Goal: Task Accomplishment & Management: Complete application form

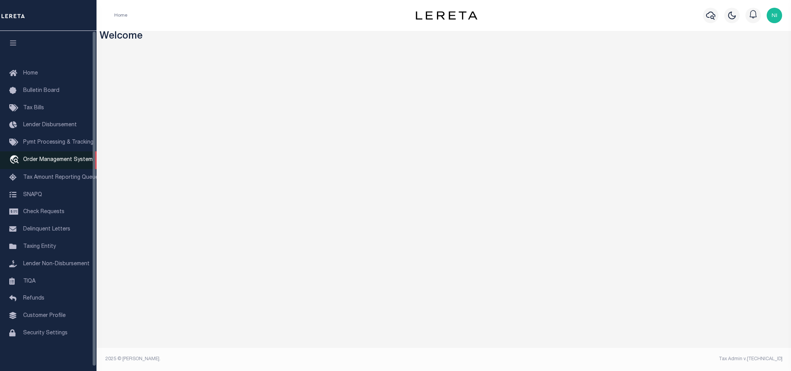
click at [43, 157] on link "travel_explore Order Management System" at bounding box center [48, 160] width 96 height 18
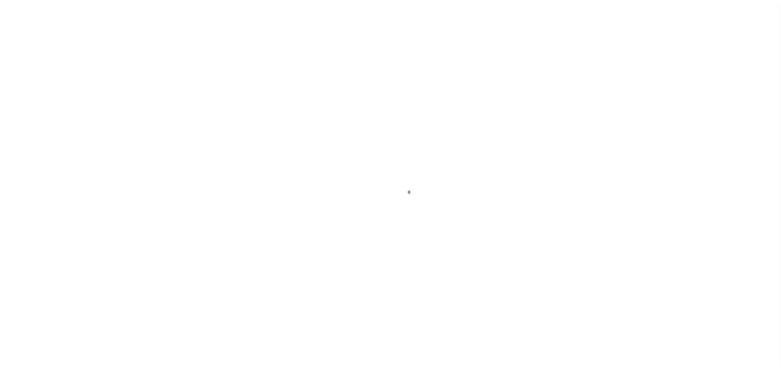
scroll to position [5, 0]
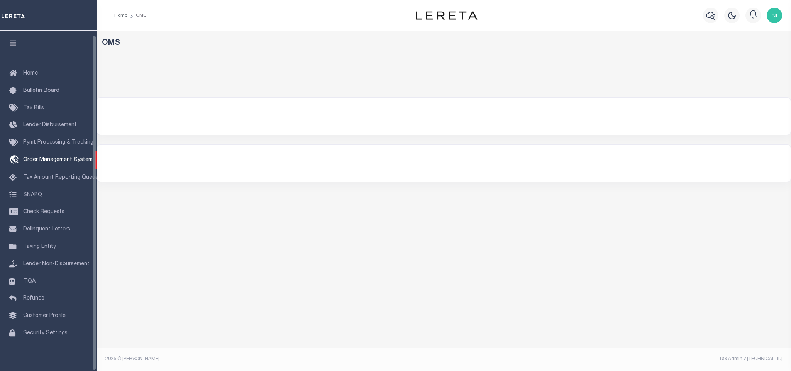
select select "200"
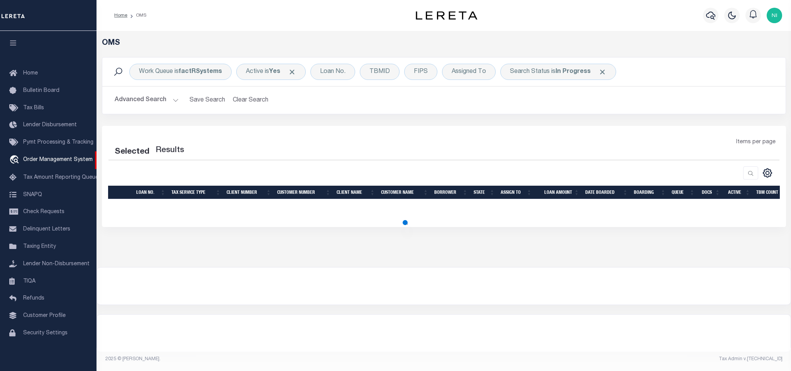
select select "200"
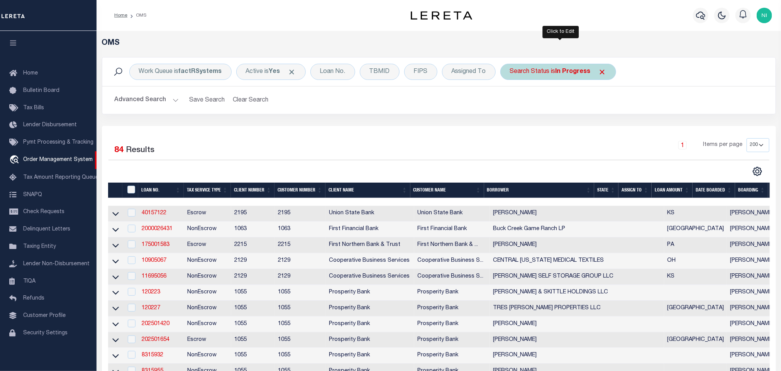
click at [556, 74] on div "Search Status is In Progress" at bounding box center [558, 72] width 116 height 16
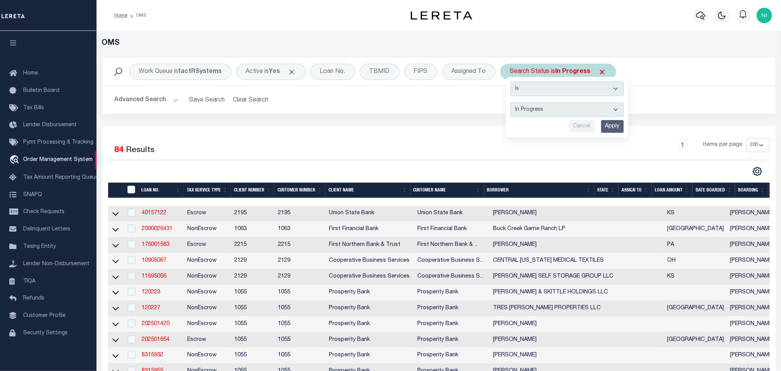
click at [556, 104] on select "Automated Search Bad Parcel Complete Duplicate Parcel High Dollar Reporting In …" at bounding box center [566, 109] width 113 height 15
select select "RD"
click at [512, 103] on select "Automated Search Bad Parcel Complete Duplicate Parcel High Dollar Reporting In …" at bounding box center [566, 109] width 113 height 15
click at [613, 126] on input "Apply" at bounding box center [612, 126] width 23 height 13
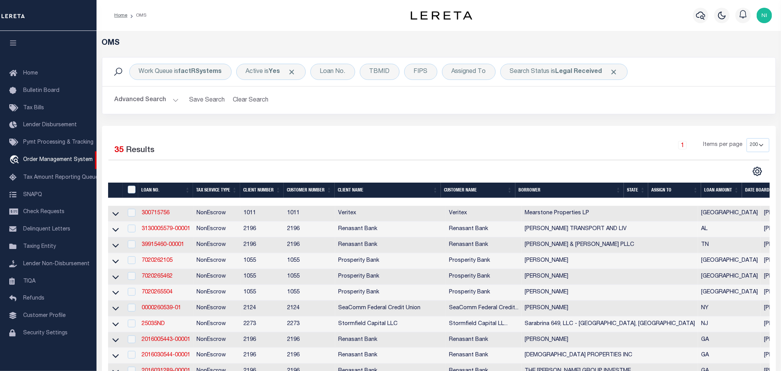
click at [509, 118] on div "Work Queue is factRSystems Active is Yes Loan No. TBMID FIPS Assigned To Search…" at bounding box center [438, 91] width 685 height 69
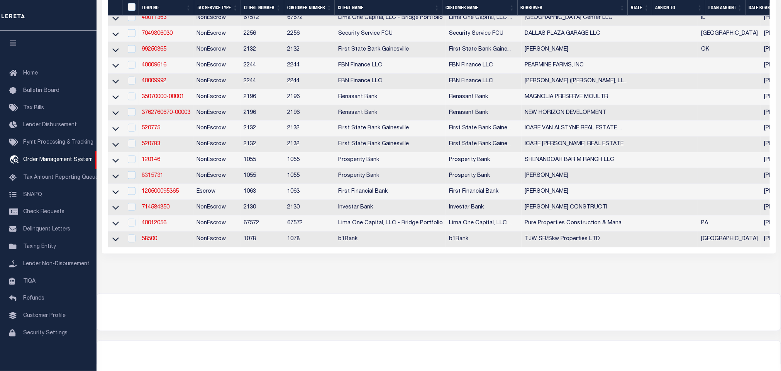
click at [152, 178] on link "8315731" at bounding box center [153, 175] width 22 height 5
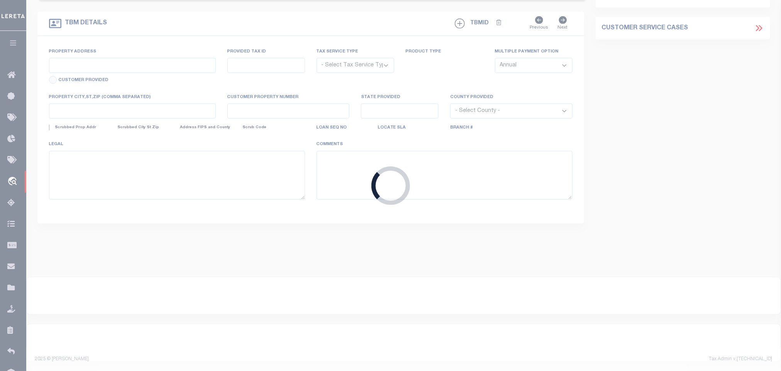
type input "8315731"
type input "[PERSON_NAME]"
select select
type input "[STREET_ADDRESS]"
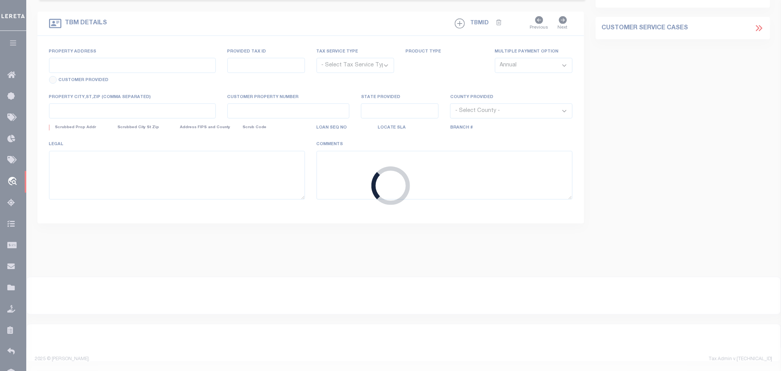
type input "SEMINOLE TX 79360"
select select
select select "NonEscrow"
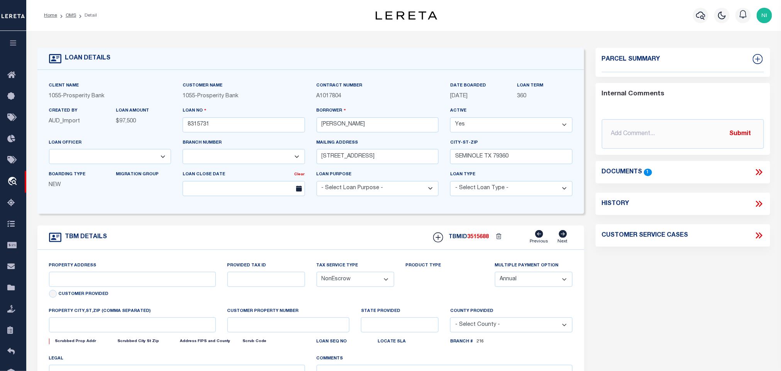
type input "TBD BLK C44 SEC 20 TX"
select select
type input "[GEOGRAPHIC_DATA]"
type textarea "TBD BLK C44 SEC 20 TX SEMINOLE TX 79360 TR 1: 10.28 ACRE S/2 SEC 20 BLK C-44 PU…"
select select "10483"
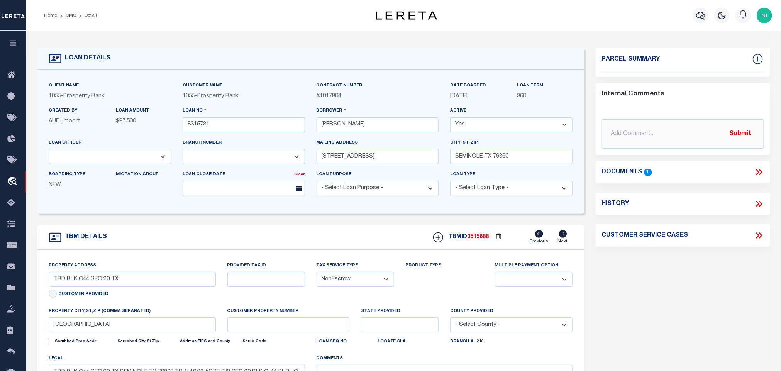
select select "4071"
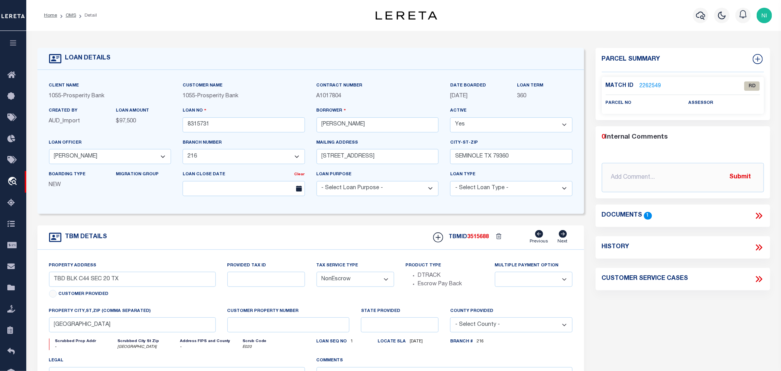
click at [760, 214] on icon at bounding box center [759, 216] width 3 height 6
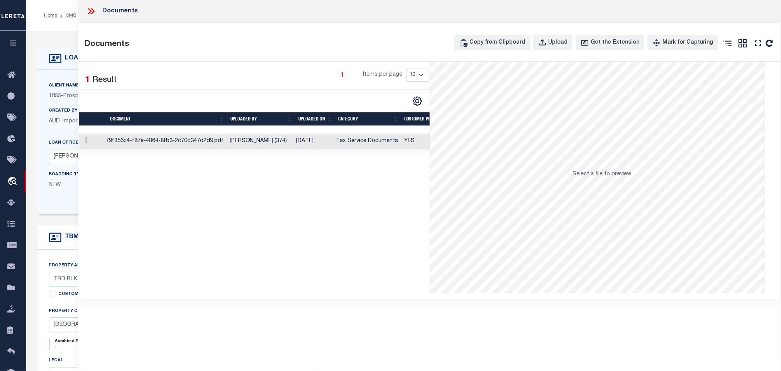
click at [318, 142] on td "[DATE]" at bounding box center [313, 142] width 40 height 16
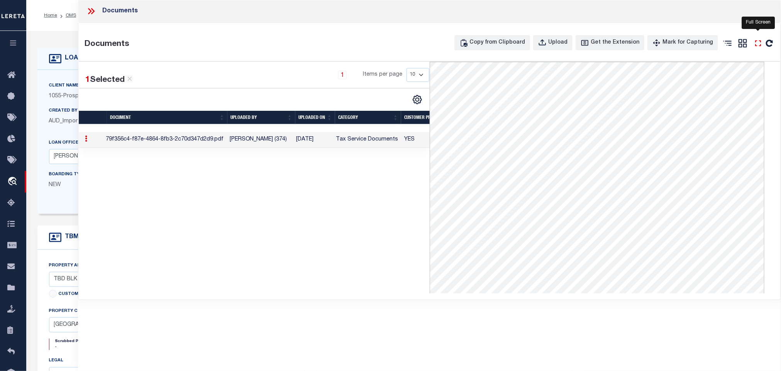
click at [757, 43] on icon at bounding box center [758, 43] width 10 height 10
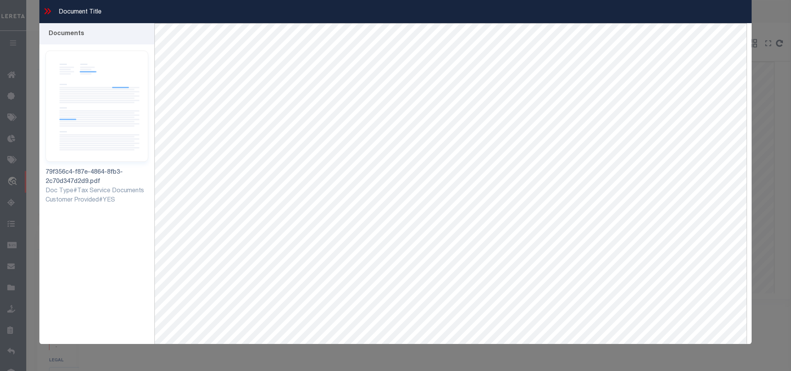
click at [46, 10] on icon at bounding box center [46, 11] width 3 height 6
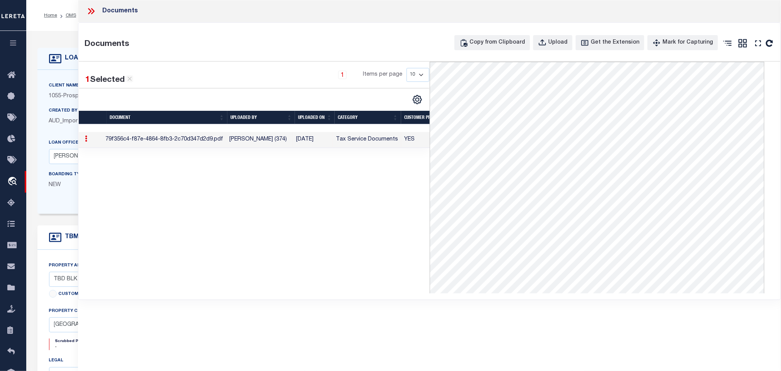
click at [88, 14] on icon at bounding box center [91, 11] width 10 height 10
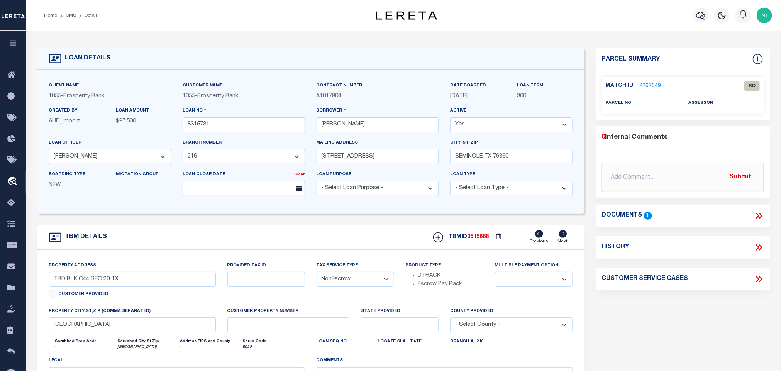
scroll to position [58, 0]
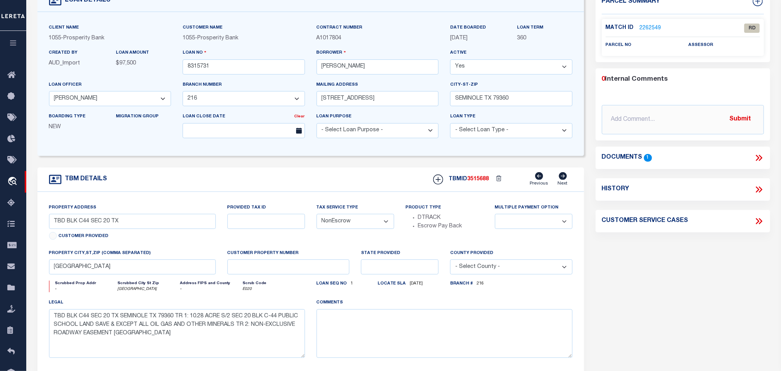
click at [756, 156] on icon at bounding box center [759, 158] width 10 height 10
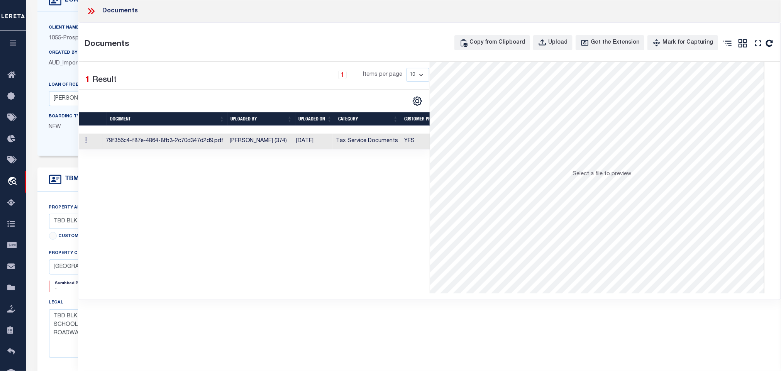
click at [285, 145] on td "[PERSON_NAME] (374)" at bounding box center [260, 142] width 67 height 16
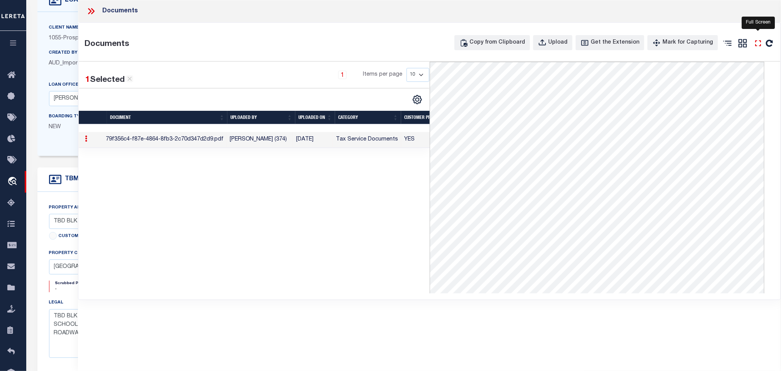
click at [754, 44] on icon at bounding box center [758, 43] width 10 height 10
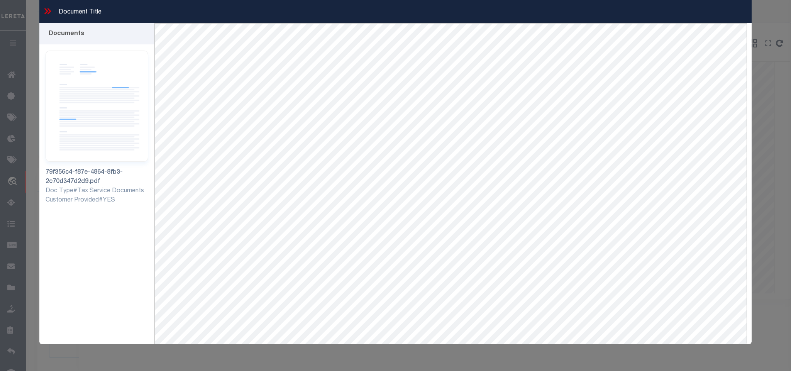
click at [45, 8] on icon at bounding box center [47, 11] width 10 height 10
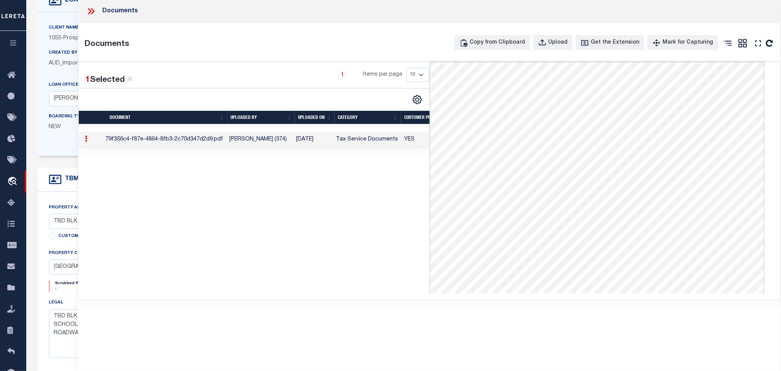
click at [97, 10] on div at bounding box center [94, 11] width 16 height 10
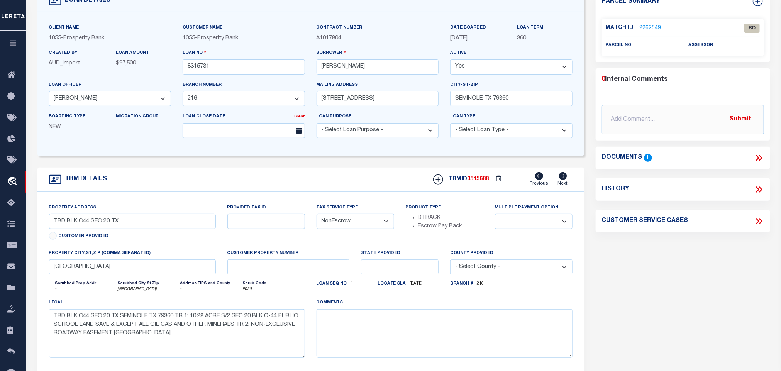
scroll to position [0, 0]
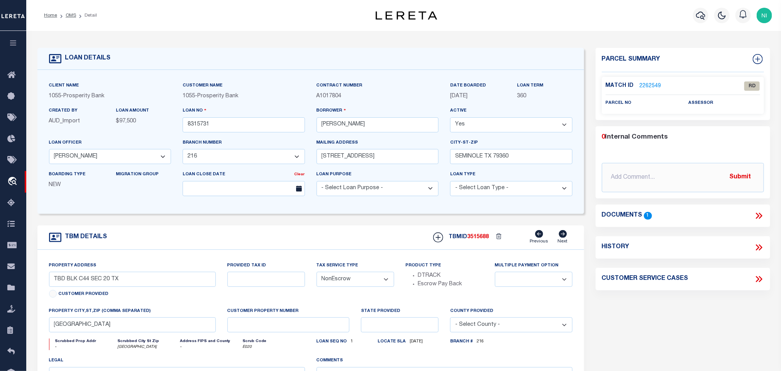
click at [648, 87] on link "2262549" at bounding box center [651, 86] width 22 height 8
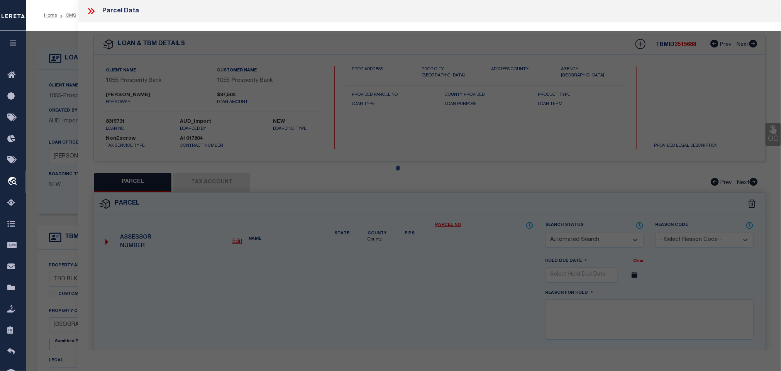
checkbox input "false"
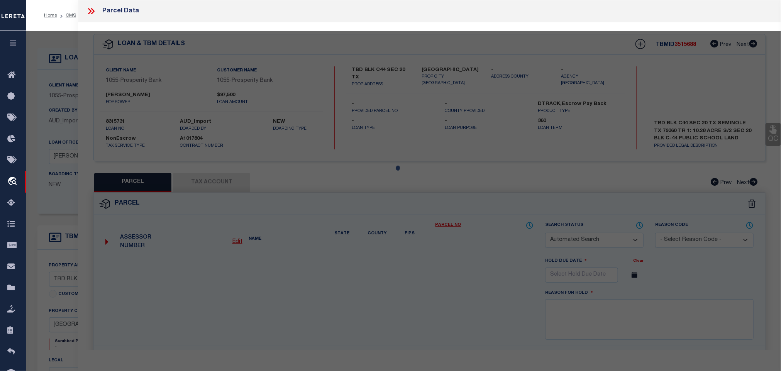
select select "RD"
checkbox input "false"
type textarea "Document uploaded that satisfies a legal requirement, changing from [GEOGRAPHIC…"
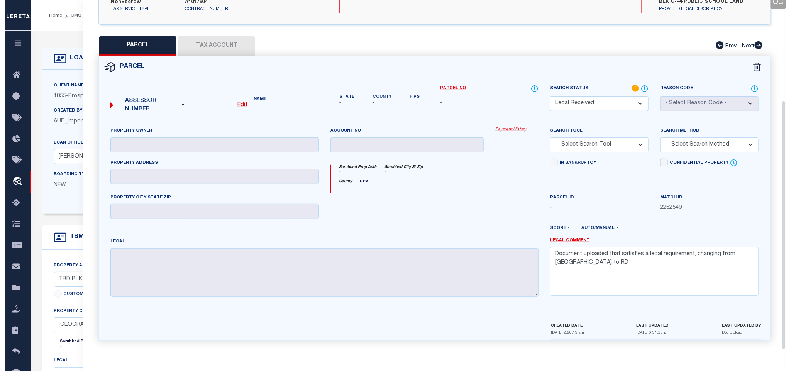
scroll to position [141, 0]
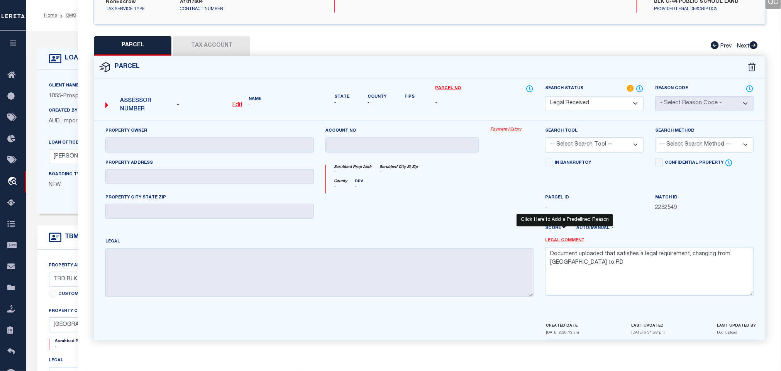
click at [574, 239] on link "Legal Comment" at bounding box center [564, 240] width 39 height 7
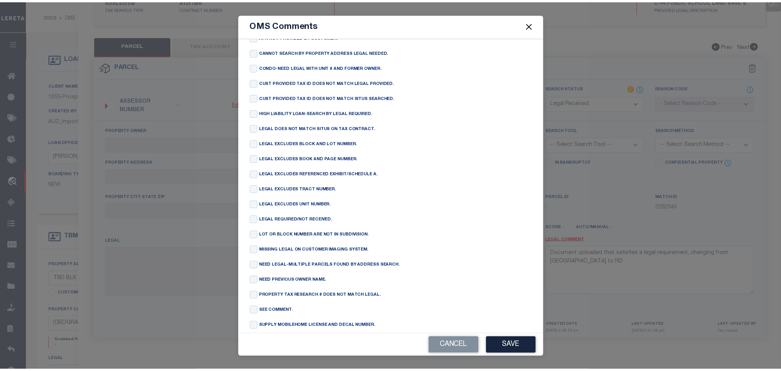
scroll to position [58, 0]
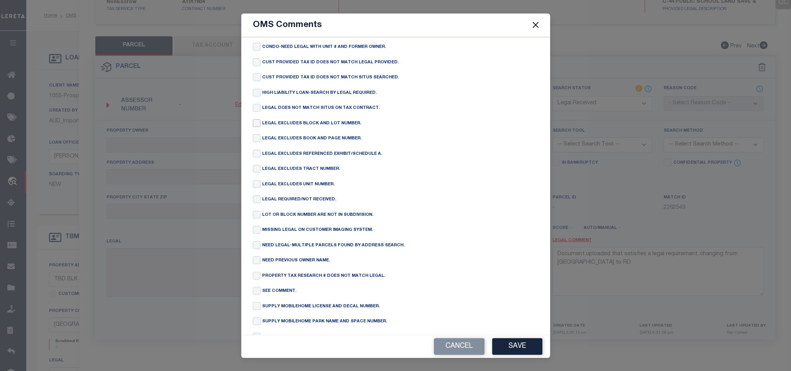
click at [259, 127] on input "checkbox" at bounding box center [257, 123] width 8 height 8
checkbox input "true"
click at [256, 173] on input "checkbox" at bounding box center [257, 169] width 8 height 8
checkbox input "true"
click at [516, 339] on button "Save" at bounding box center [517, 346] width 50 height 17
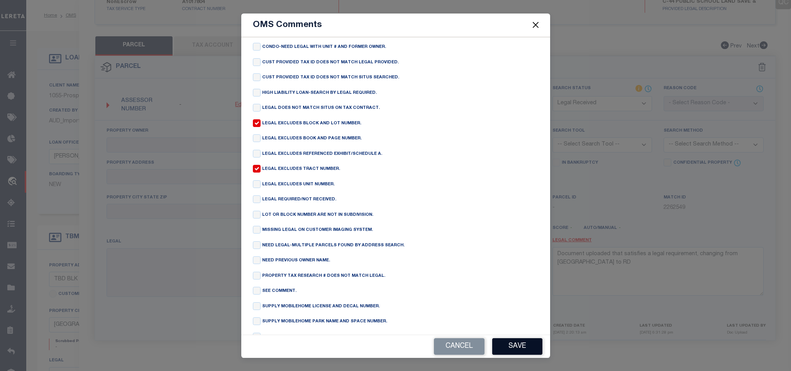
type textarea "Document uploaded that satisfies a legal requirement, changing from [GEOGRAPHIC…"
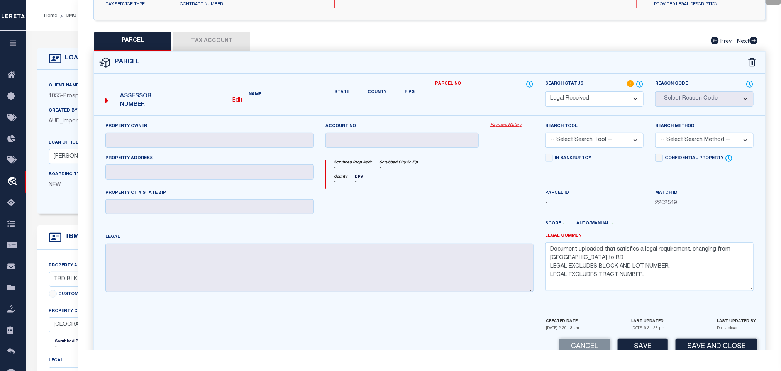
click at [609, 98] on select "Automated Search Bad Parcel Complete Duplicate Parcel High Dollar Reporting In …" at bounding box center [594, 98] width 98 height 15
select select "ND"
click at [545, 92] on select "Automated Search Bad Parcel Complete Duplicate Parcel High Dollar Reporting In …" at bounding box center [594, 98] width 98 height 15
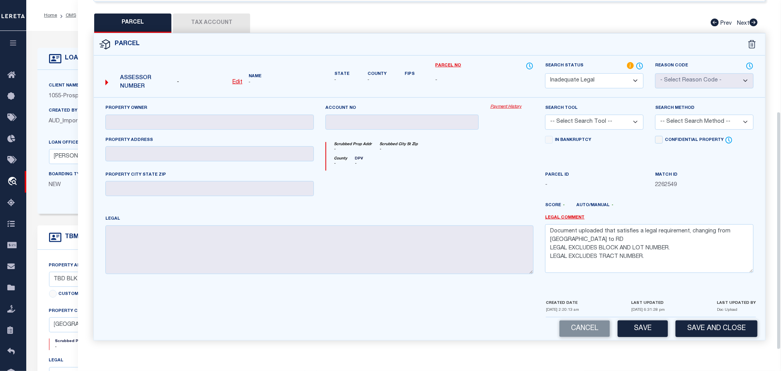
click at [719, 319] on div "Cancel Save Save and Close" at bounding box center [429, 328] width 671 height 23
click at [719, 325] on button "Save and Close" at bounding box center [716, 328] width 82 height 17
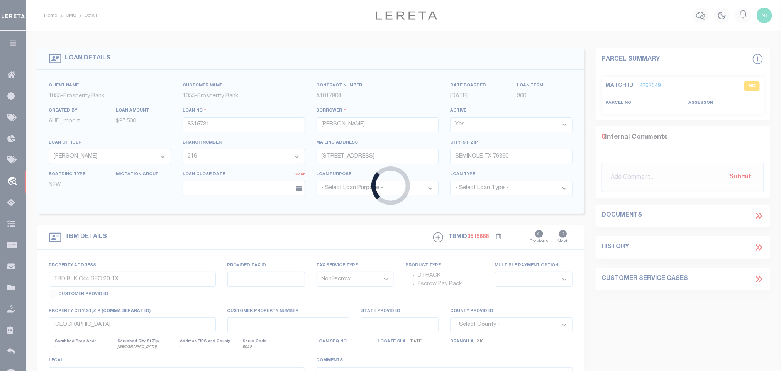
select select
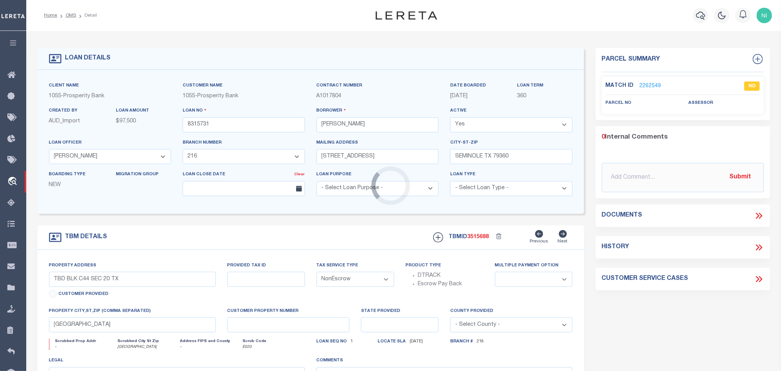
select select "10483"
select select "4071"
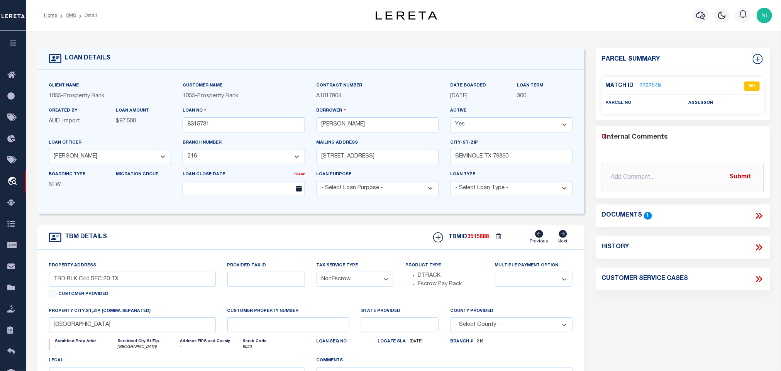
select select
click at [72, 15] on link "OMS" at bounding box center [71, 15] width 10 height 5
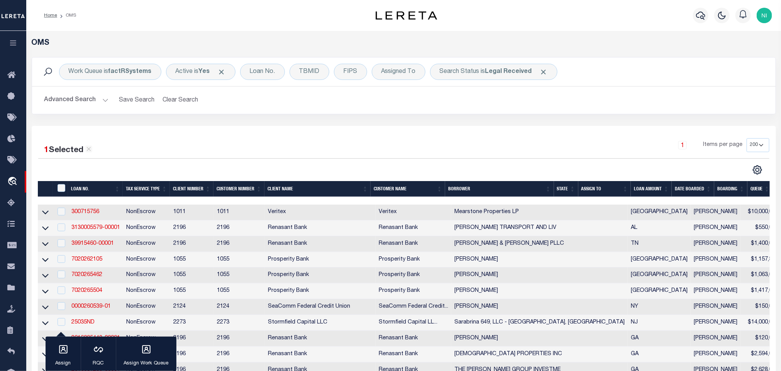
click at [527, 120] on div "Work Queue is factRSystems Active is Yes Loan No. TBMID FIPS Assigned To Search…" at bounding box center [404, 91] width 756 height 69
click at [101, 307] on link "0000260539-01" at bounding box center [90, 306] width 39 height 5
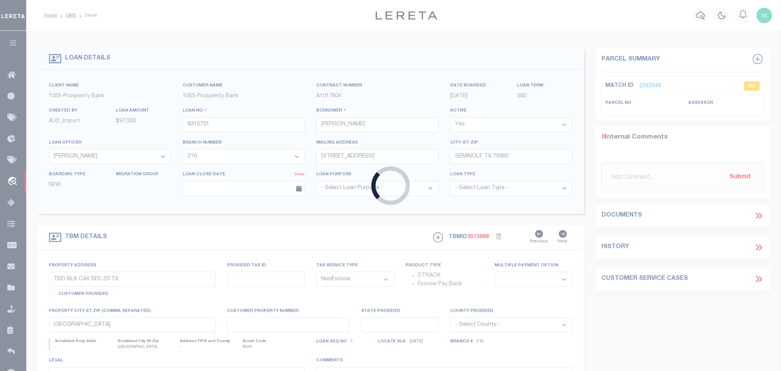
type input "0000260539-01"
type input "[PERSON_NAME]"
select select
type input "218 COUNTY ROUTE 37"
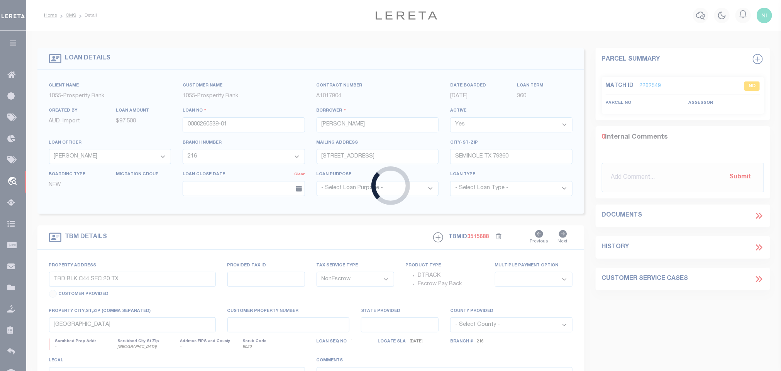
type input "MASSENA,[GEOGRAPHIC_DATA],13662-3361"
select select "10"
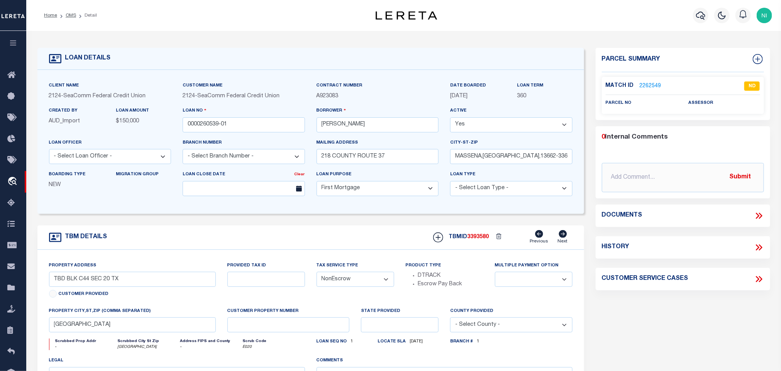
select select "4706"
select select "2358"
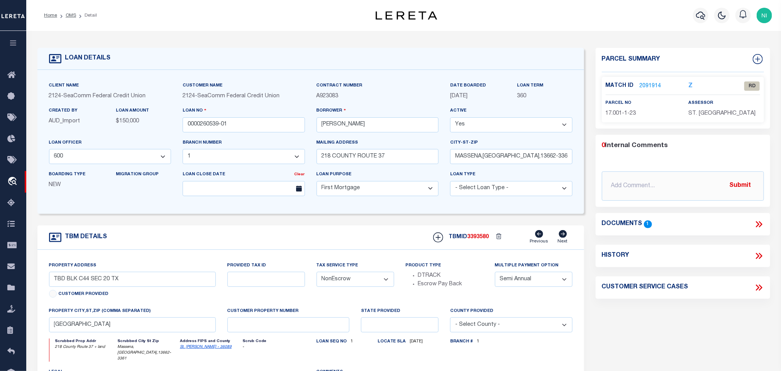
type input "218 County Route 37 + land"
type input "10.003-3-63.1 and 10.077-1-12"
select select
type input "Massena,[GEOGRAPHIC_DATA],13662-3361"
type input "NY"
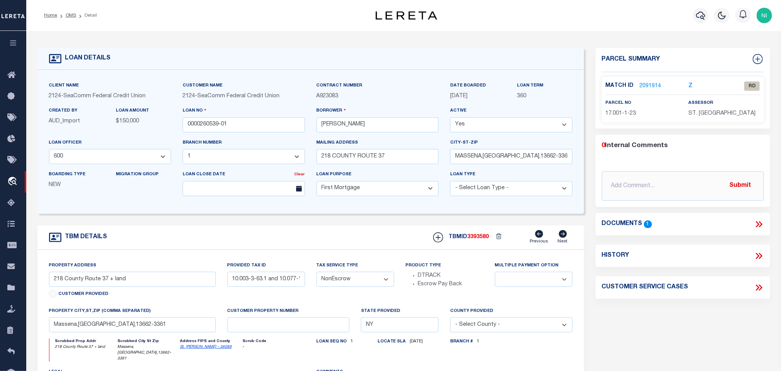
click at [760, 222] on icon at bounding box center [759, 224] width 3 height 6
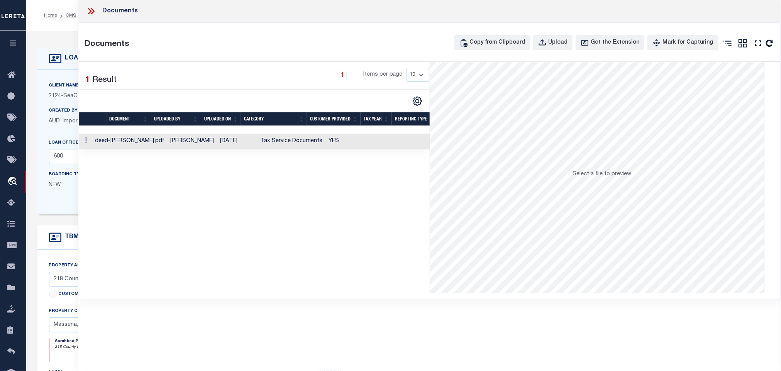
click at [325, 142] on td "YES" at bounding box center [352, 142] width 54 height 16
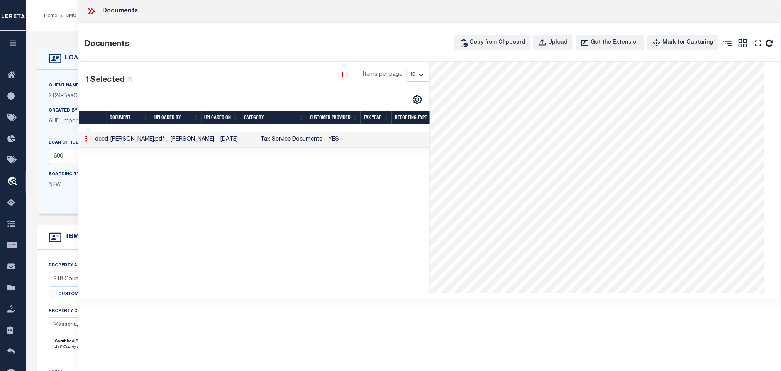
click at [102, 6] on div "Documents" at bounding box center [429, 11] width 703 height 22
click at [93, 10] on icon at bounding box center [92, 11] width 3 height 6
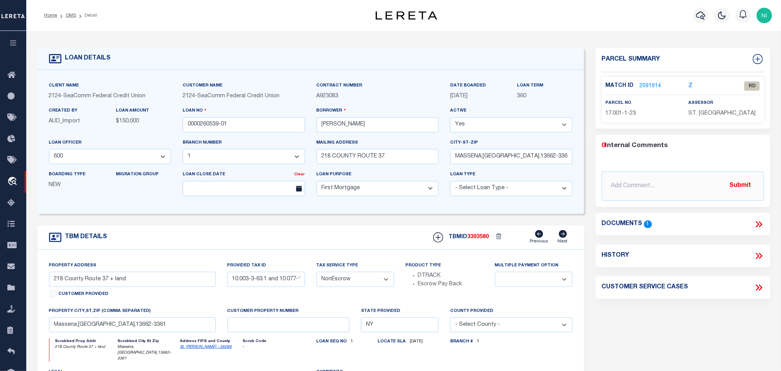
click at [647, 88] on link "2091914" at bounding box center [651, 86] width 22 height 8
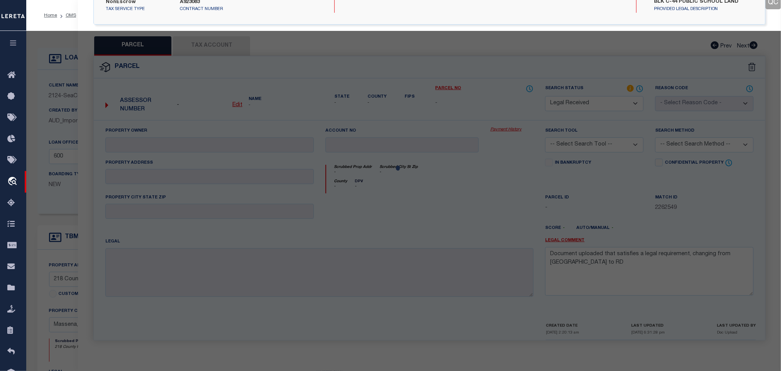
scroll to position [141, 0]
select select "AS"
checkbox input "false"
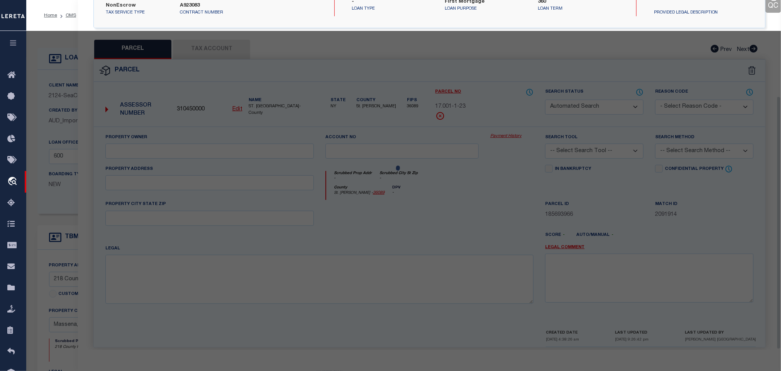
select select "RD"
checkbox input "false"
type textarea "Document uploaded that satisfies a legal requirement, changing from [GEOGRAPHIC…"
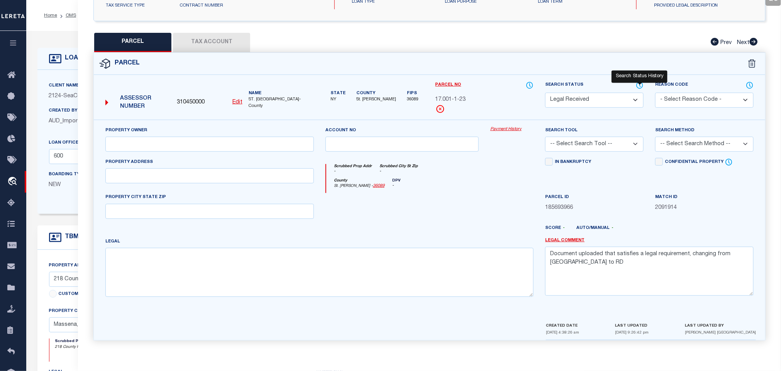
click at [638, 84] on icon at bounding box center [640, 85] width 8 height 8
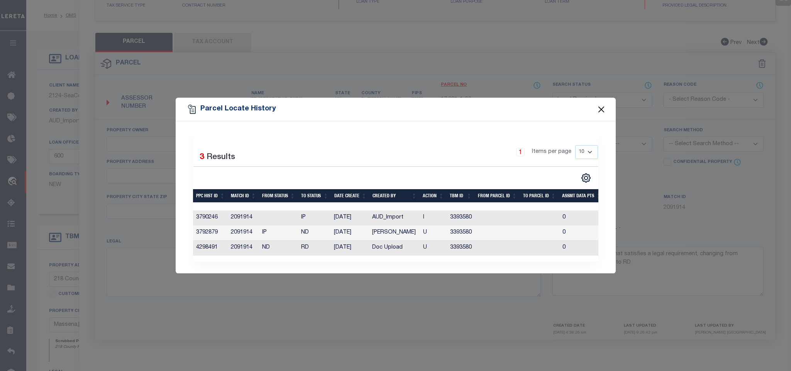
click at [599, 104] on button "Close" at bounding box center [601, 109] width 10 height 10
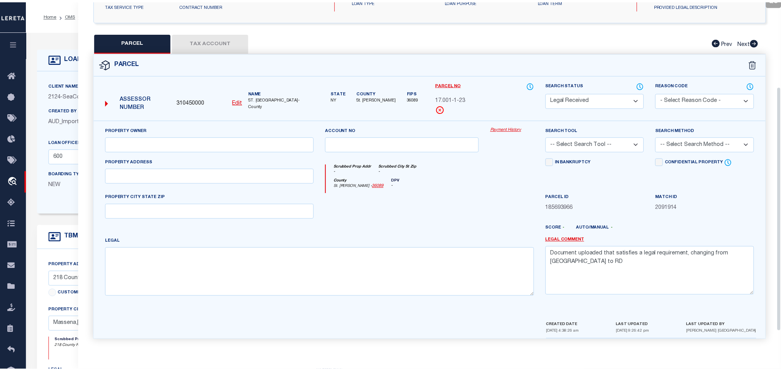
scroll to position [0, 0]
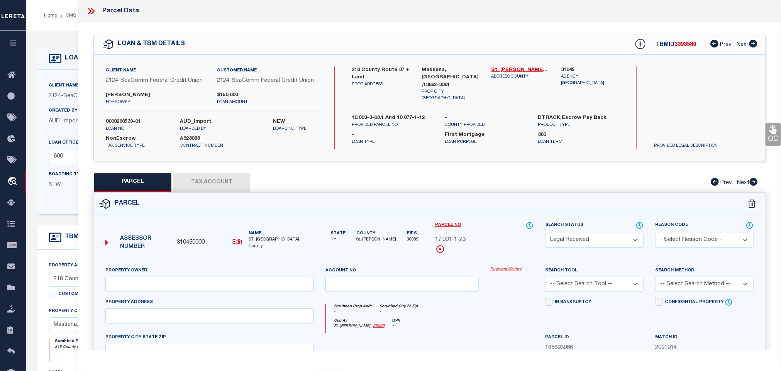
click at [359, 69] on label "218 County Route 37 + land" at bounding box center [381, 73] width 58 height 15
click at [370, 75] on label "218 County Route 37 + land" at bounding box center [381, 73] width 58 height 15
drag, startPoint x: 351, startPoint y: 69, endPoint x: 400, endPoint y: 69, distance: 48.6
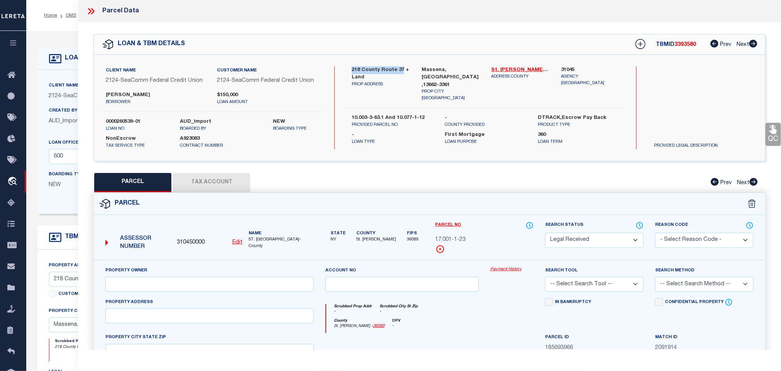
click at [400, 69] on label "218 County Route 37 + land" at bounding box center [381, 73] width 58 height 15
copy label "218 County Route 37"
click at [422, 190] on div "PARCEL Tax Account Prev Next" at bounding box center [429, 182] width 672 height 19
click at [125, 118] on label "0000260539-01" at bounding box center [137, 122] width 63 height 8
click at [125, 119] on label "0000260539-01" at bounding box center [137, 122] width 63 height 8
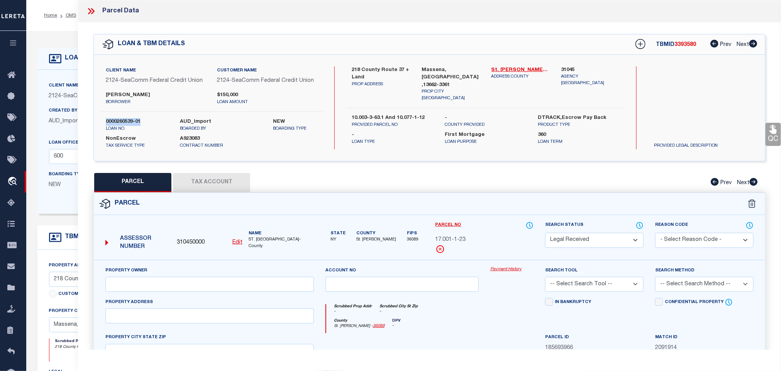
click at [125, 119] on label "0000260539-01" at bounding box center [137, 122] width 63 height 8
copy div "0000260539-01"
click at [388, 208] on div "Parcel" at bounding box center [429, 204] width 671 height 22
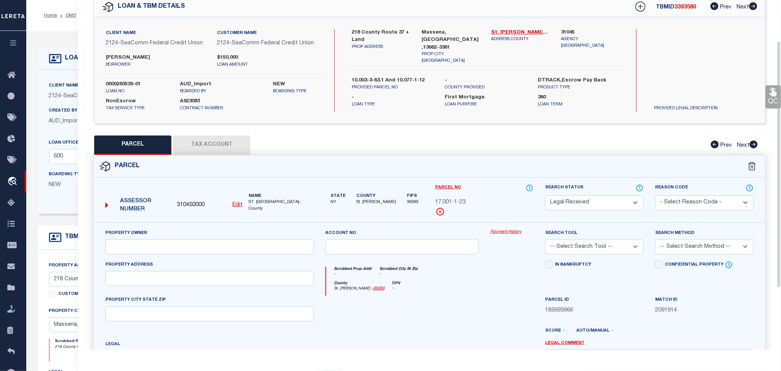
scroll to position [58, 0]
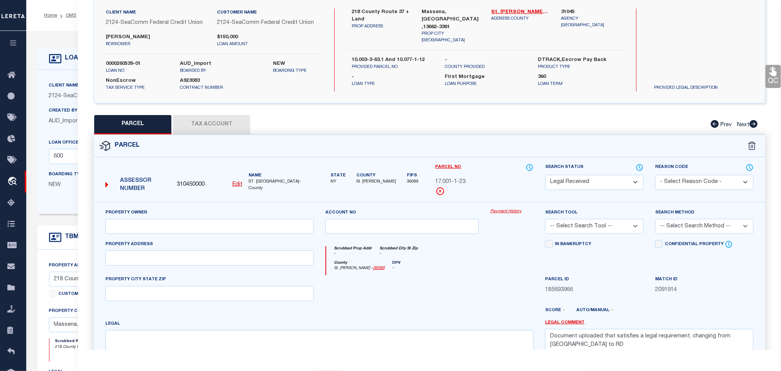
click at [236, 185] on u "Edit" at bounding box center [237, 184] width 10 height 5
type input "310450000"
type input "17.001-1-23"
select select "RD"
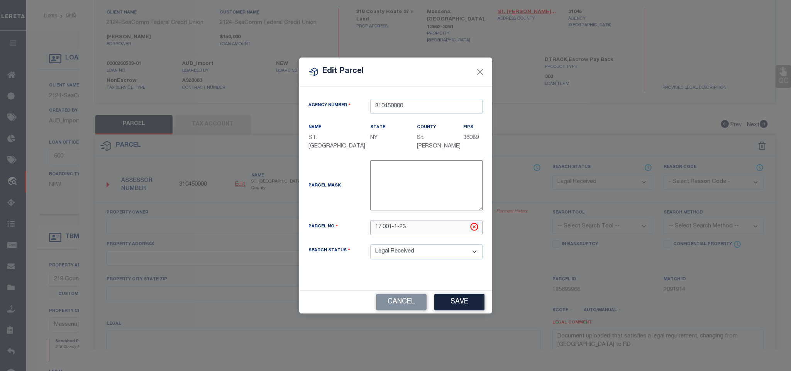
drag, startPoint x: 408, startPoint y: 230, endPoint x: 288, endPoint y: 229, distance: 119.3
click at [288, 229] on div "Edit Parcel Agency Number 310450000 Name State" at bounding box center [395, 185] width 791 height 371
paste input "0.003-3-63.1"
type input "10.003-3-63.1"
click at [459, 299] on button "Save" at bounding box center [459, 302] width 50 height 17
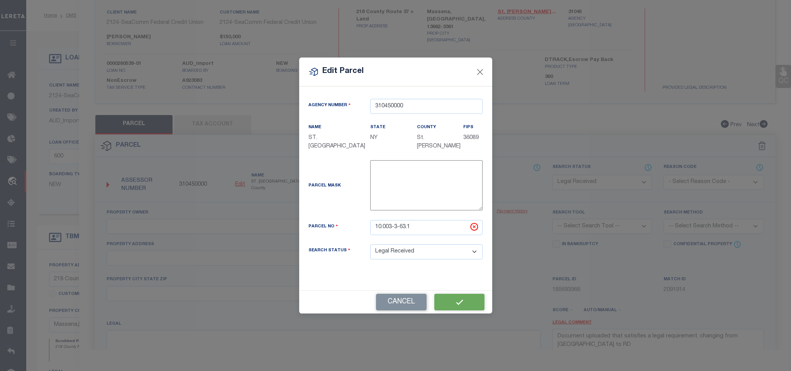
select select "RD"
checkbox input "false"
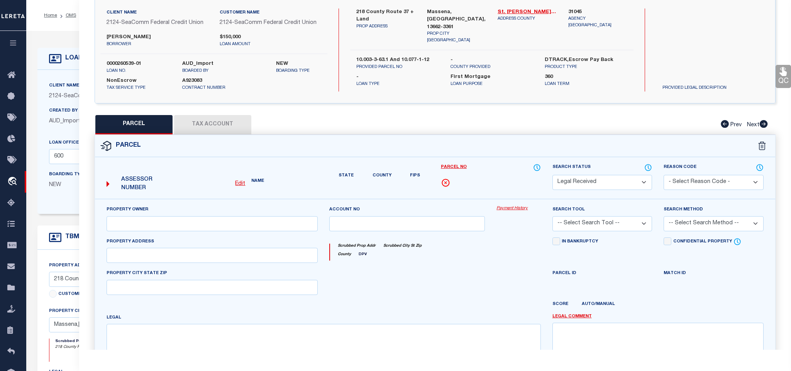
type input "[PERSON_NAME], [PERSON_NAME]"
type input "218 Cr 37"
type input "MASSENA NY 13662"
type textarea "154.94A & 17.60A(D) ACRES 151.80"
type textarea "Document uploaded that satisfies a legal requirement, changing from [GEOGRAPHIC…"
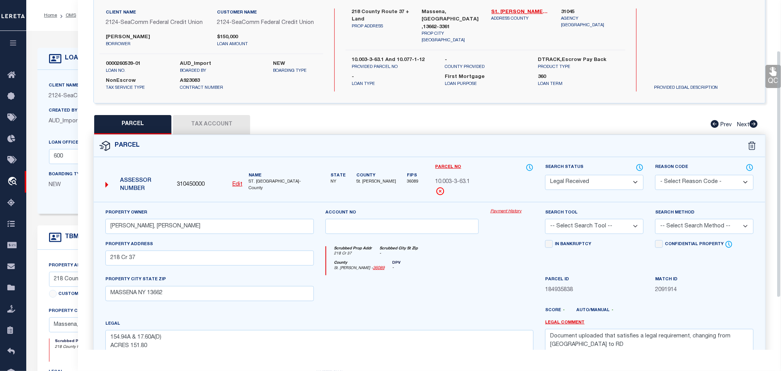
scroll to position [116, 0]
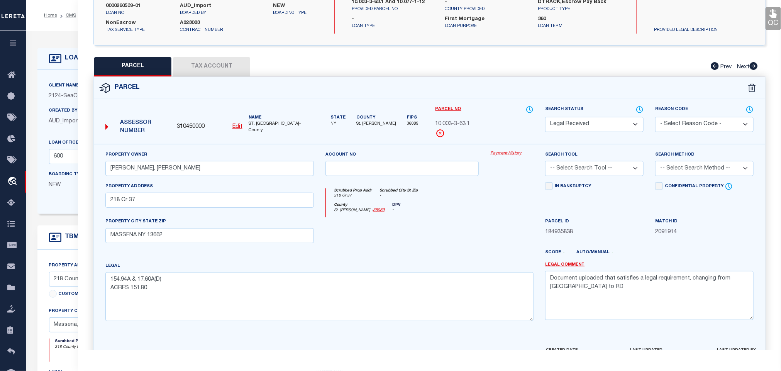
click at [239, 65] on button "Tax Account" at bounding box center [211, 66] width 77 height 19
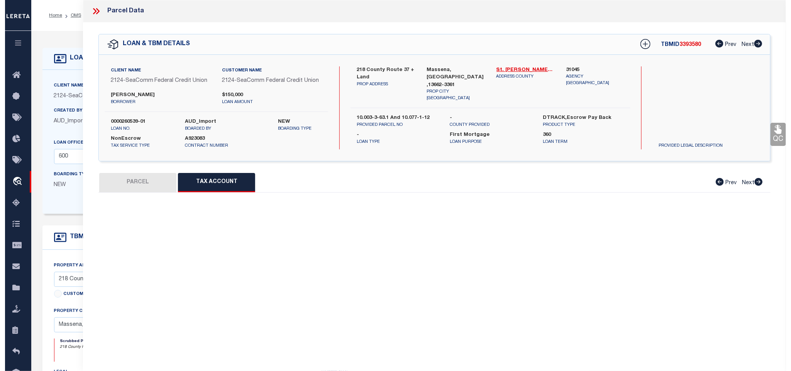
scroll to position [0, 0]
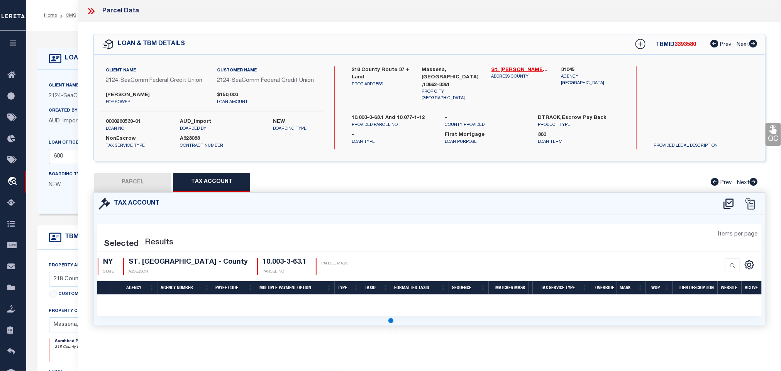
select select "100"
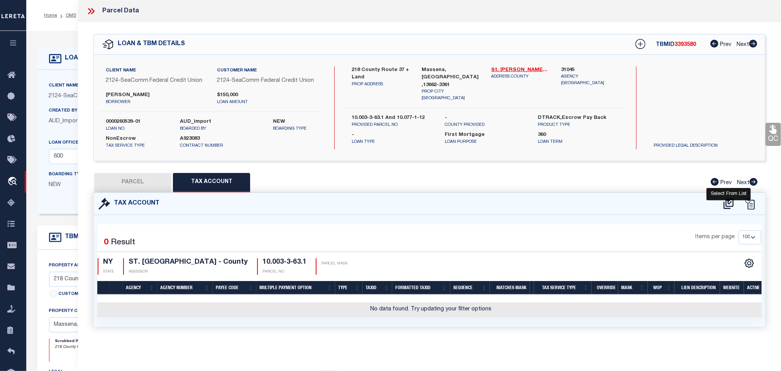
click at [730, 206] on icon at bounding box center [728, 204] width 13 height 12
select select "100"
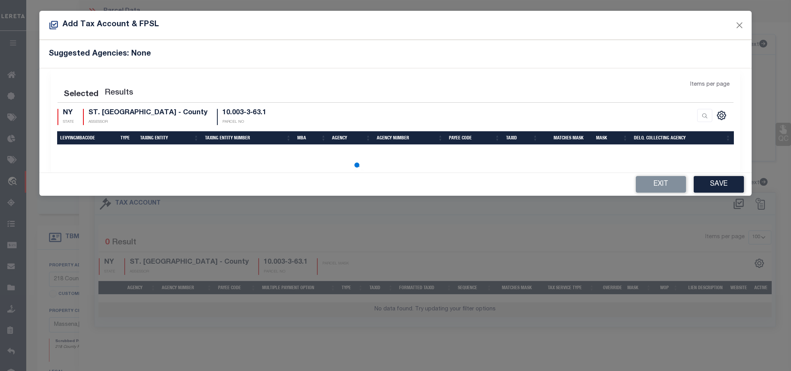
select select "100"
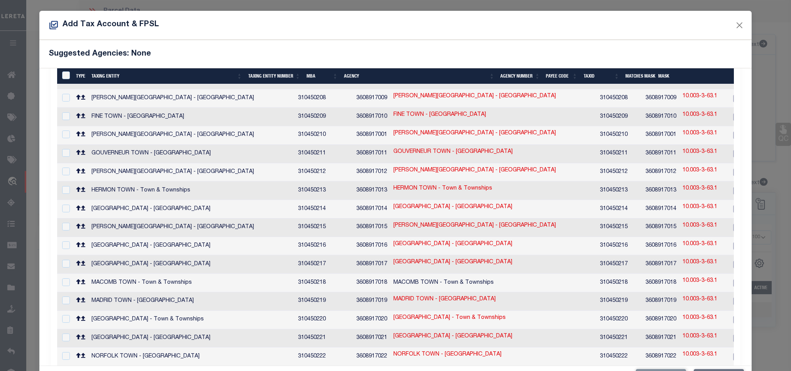
scroll to position [289, 0]
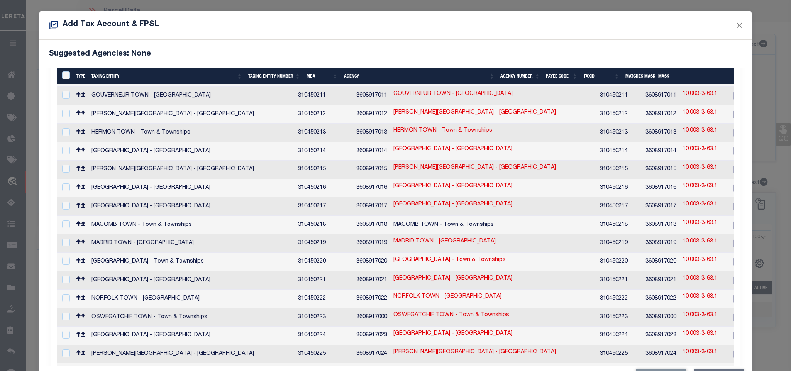
drag, startPoint x: 517, startPoint y: 250, endPoint x: 549, endPoint y: 249, distance: 32.4
click at [682, 256] on link "10.003-3-63.1" at bounding box center [699, 260] width 35 height 8
type input "10.003-3-63.1"
type textarea "4058$$-$XXXXXXXXXXXXXXXXXXX,SWIS-PRINT KEY (PICK UP AS SEEN)"
checkbox input "true"
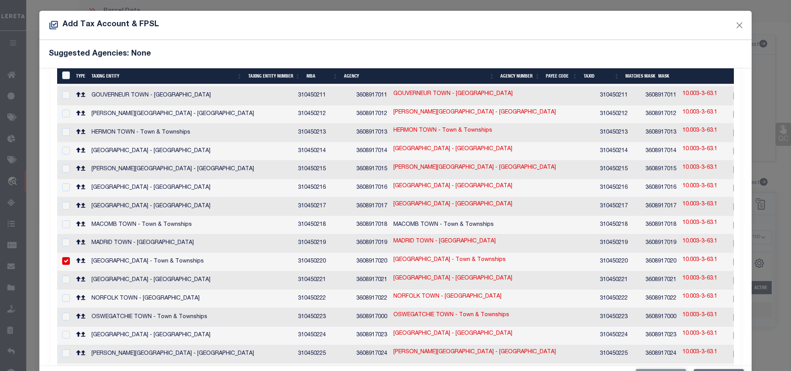
scroll to position [288, 0]
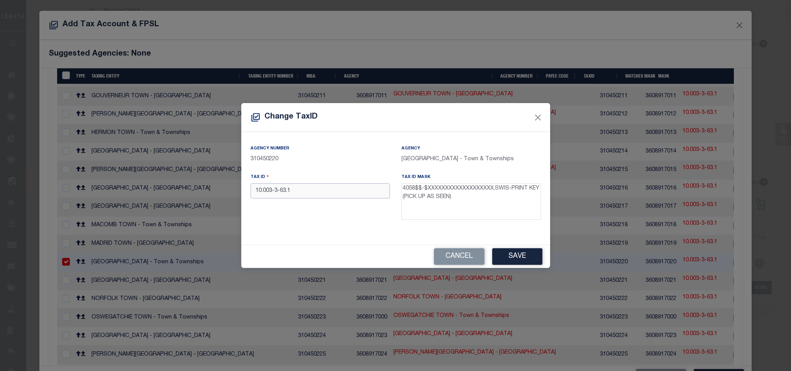
click at [257, 188] on input "10.003-3-63.1" at bounding box center [319, 190] width 139 height 15
type input "405889-10.003-3-63.1"
click at [333, 193] on input "405889-10.003-3-63.1" at bounding box center [319, 190] width 139 height 15
click at [535, 252] on button "Save" at bounding box center [517, 256] width 50 height 17
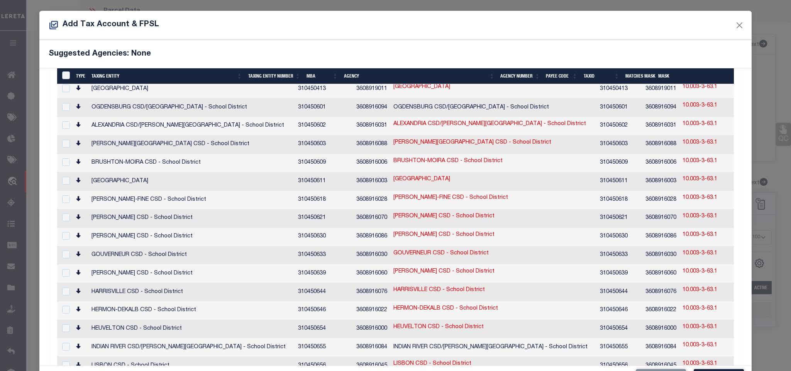
scroll to position [924, 0]
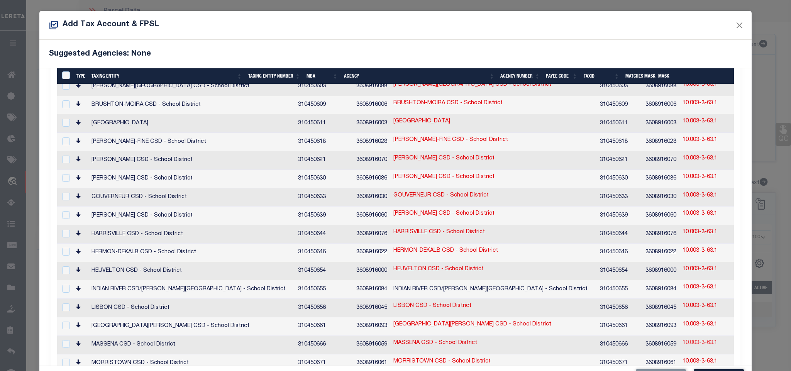
click at [682, 339] on link "10.003-3-63.1" at bounding box center [699, 343] width 35 height 8
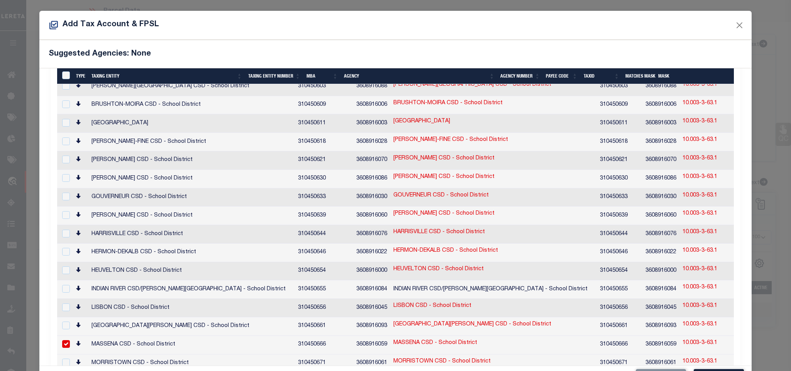
type textarea "40$$$$-$XXXXXXXXXXXXXXXXXXX,SWIS-PRINT KEY (PICK UP AS SEEN)"
checkbox input "true"
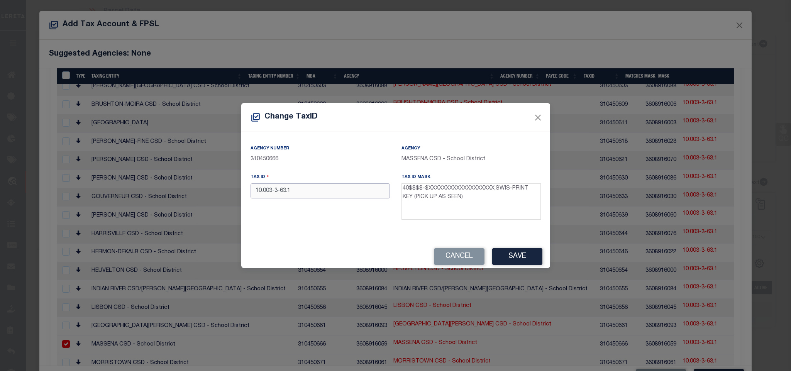
drag, startPoint x: 314, startPoint y: 188, endPoint x: 225, endPoint y: 187, distance: 89.2
click at [225, 187] on div "Change TaxID Agency Number 310450666 Agency MASSENA CSD - School District Tax I…" at bounding box center [395, 185] width 791 height 371
type input "405889-10.003-3-63.1"
click at [520, 254] on button "Save" at bounding box center [517, 256] width 50 height 17
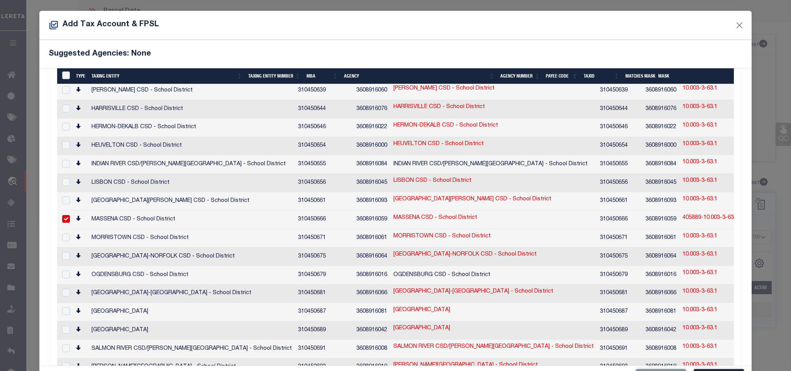
scroll to position [29, 0]
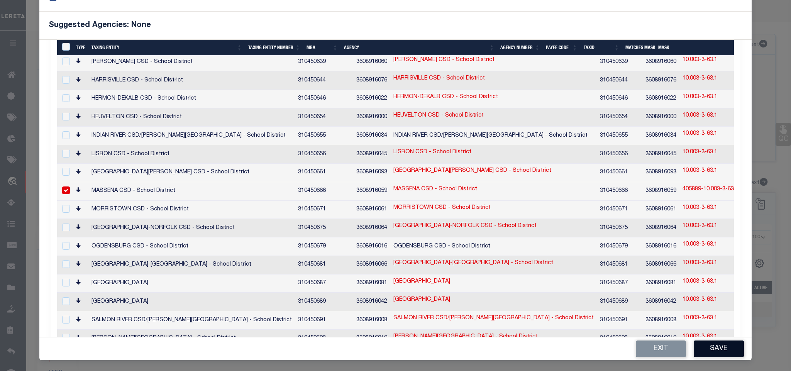
click at [700, 344] on button "Save" at bounding box center [719, 348] width 50 height 17
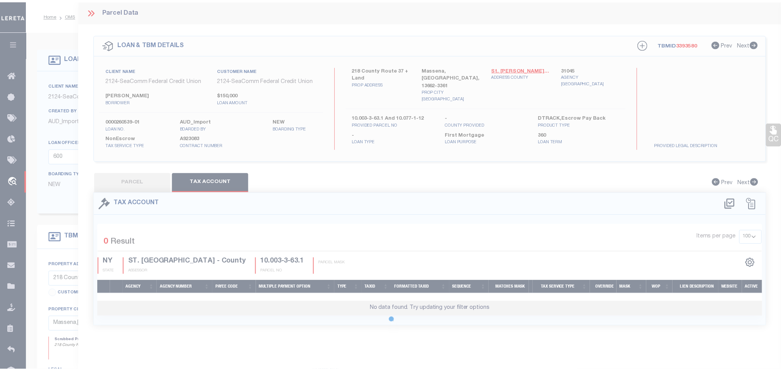
scroll to position [0, 0]
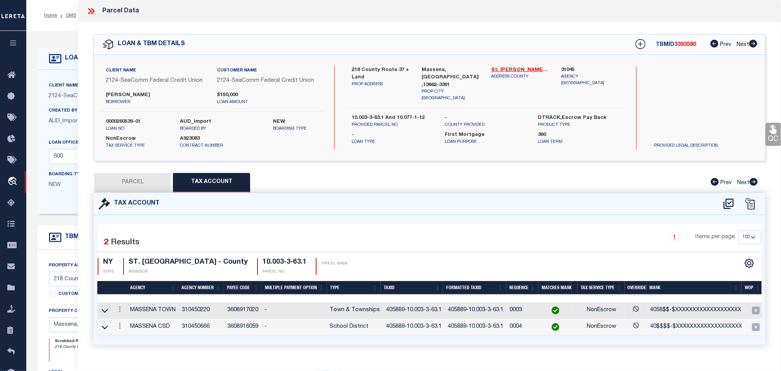
click at [142, 173] on div "QC QC QC" at bounding box center [429, 192] width 703 height 341
click at [147, 179] on button "PARCEL" at bounding box center [132, 182] width 77 height 19
select select "AS"
checkbox input "false"
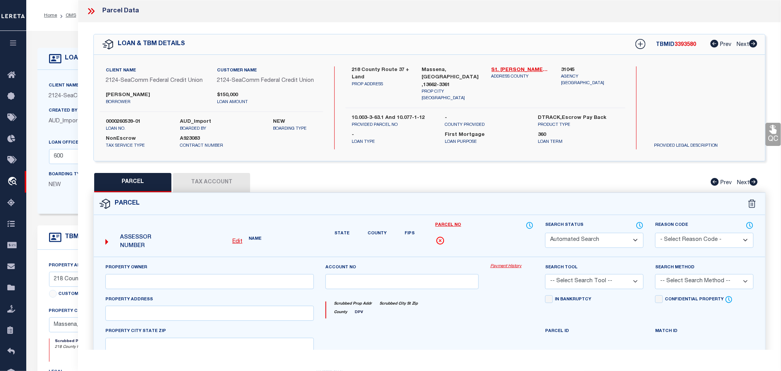
select select "RD"
type input "[PERSON_NAME], [PERSON_NAME]"
type input "218 Cr 37"
type input "MASSENA NY 13662"
type textarea "154.94A & 17.60A(D) ACRES 151.80"
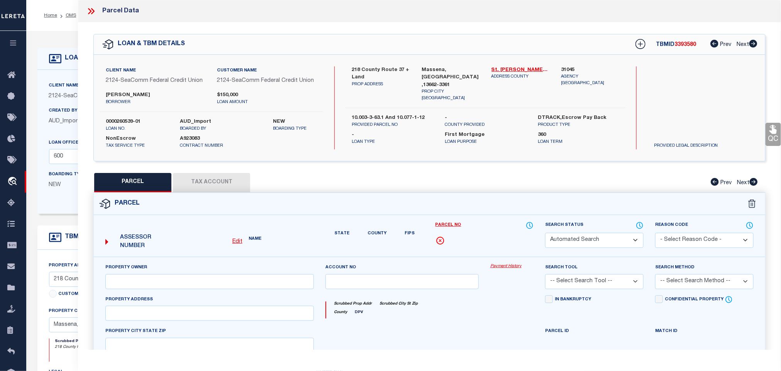
type textarea "Document uploaded that satisfies a legal requirement, changing from [GEOGRAPHIC…"
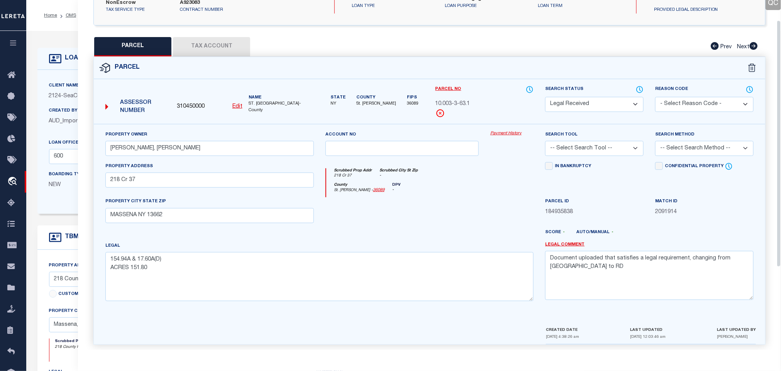
scroll to position [145, 0]
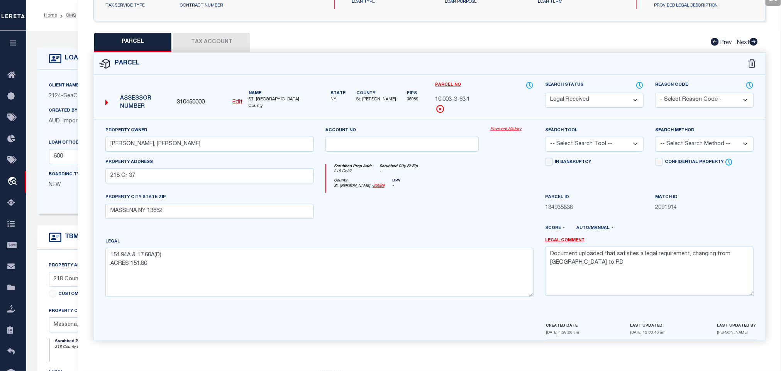
click at [614, 139] on select "-- Select Search Tool -- 3rd Party Website Agency File Agency Website ATLS CNV-…" at bounding box center [594, 144] width 98 height 15
select select "AGW"
click at [545, 137] on select "-- Select Search Tool -- 3rd Party Website Agency File Agency Website ATLS CNV-…" at bounding box center [594, 144] width 98 height 15
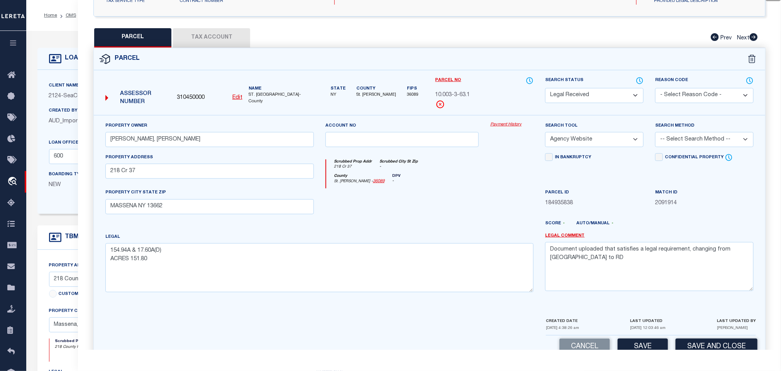
click at [708, 140] on select "-- Select Search Method -- Property Address Legal Liability Info Provided" at bounding box center [704, 139] width 98 height 15
select select "LEG"
click at [655, 134] on select "-- Select Search Method -- Property Address Legal Liability Info Provided" at bounding box center [704, 139] width 98 height 15
click at [621, 97] on select "Automated Search Bad Parcel Complete Duplicate Parcel High Dollar Reporting In …" at bounding box center [594, 95] width 98 height 15
select select "PC"
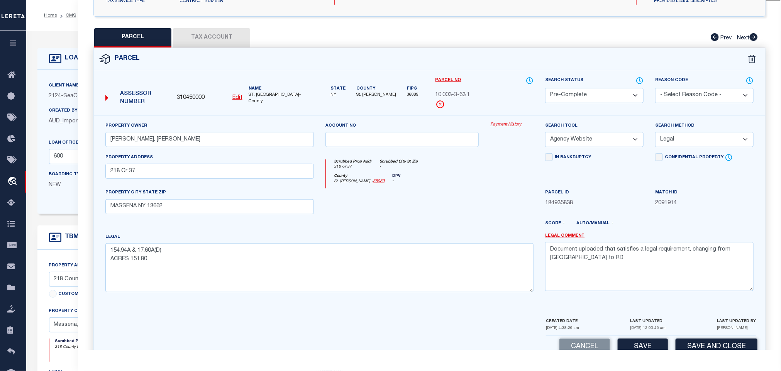
click at [545, 89] on select "Automated Search Bad Parcel Complete Duplicate Parcel High Dollar Reporting In …" at bounding box center [594, 95] width 98 height 15
drag, startPoint x: 618, startPoint y: 278, endPoint x: 440, endPoint y: 245, distance: 180.3
click at [440, 245] on div "Property Owner [PERSON_NAME], [PERSON_NAME] Account no Payment History Search T…" at bounding box center [430, 210] width 660 height 177
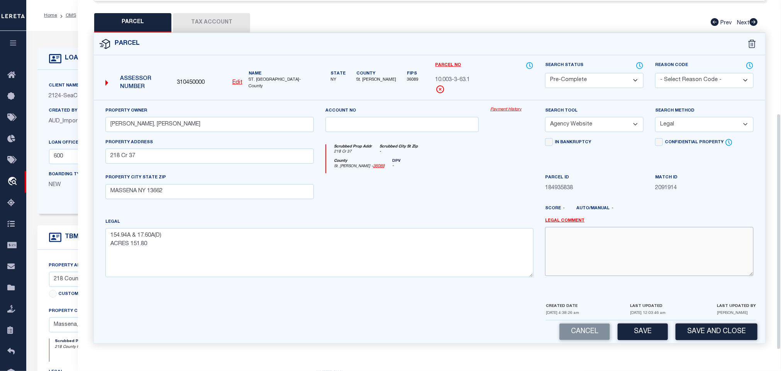
scroll to position [168, 0]
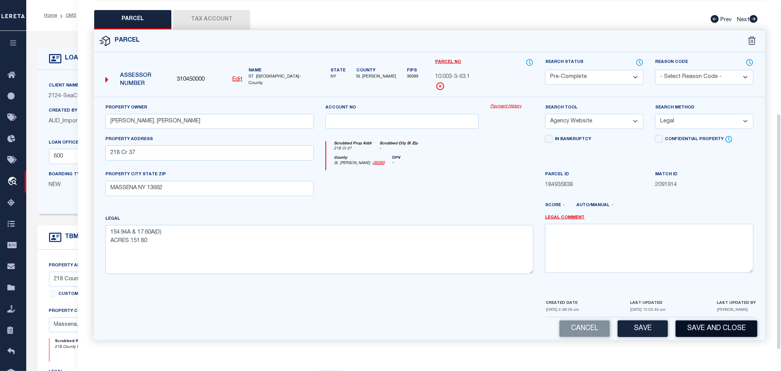
click at [700, 325] on button "Save and Close" at bounding box center [716, 328] width 82 height 17
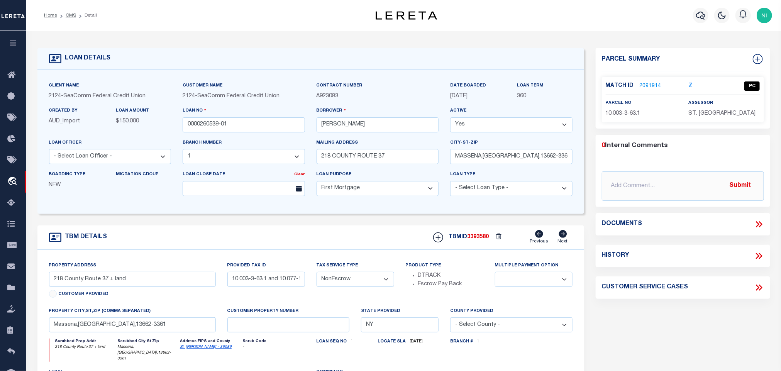
select select "4706"
select select "2358"
select select
click at [648, 85] on link "2091914" at bounding box center [651, 86] width 22 height 8
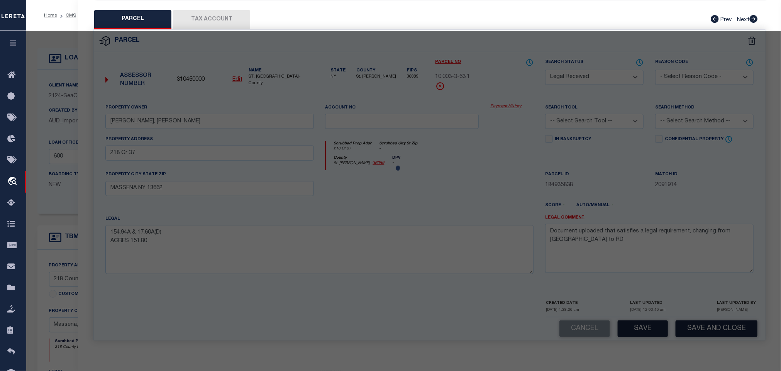
select select "AS"
checkbox input "false"
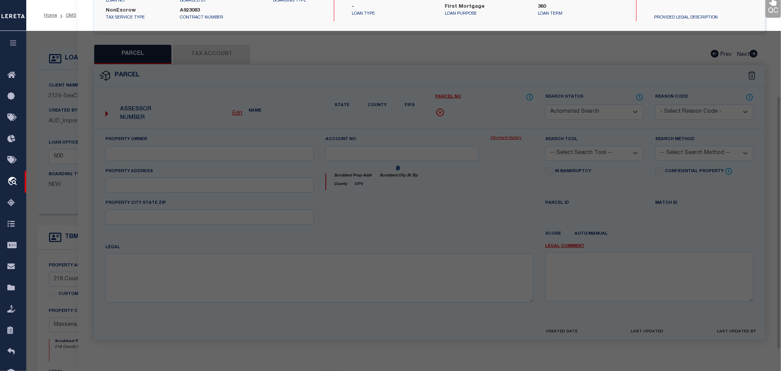
select select "PC"
type input "[PERSON_NAME], [PERSON_NAME]"
select select "AGW"
select select "LEG"
type input "218 Cr 37"
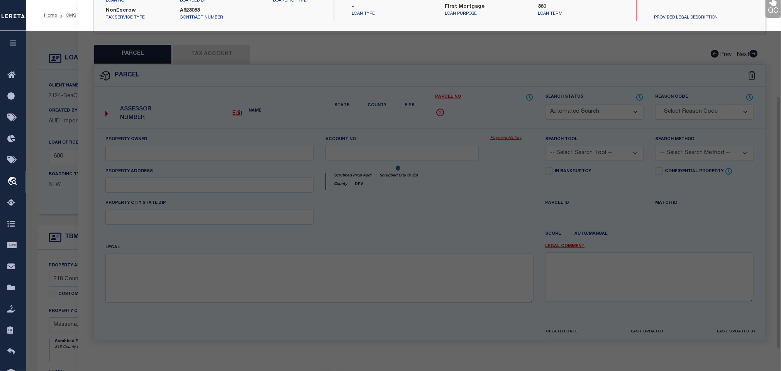
type input "MASSENA NY 13662"
type textarea "154.94A & 17.60A(D) ACRES 151.80"
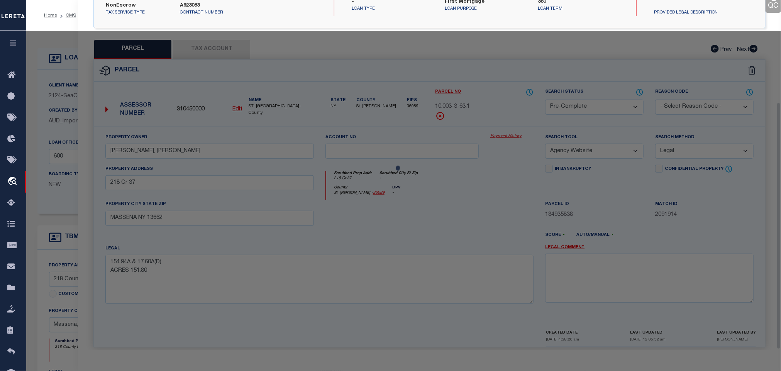
scroll to position [145, 0]
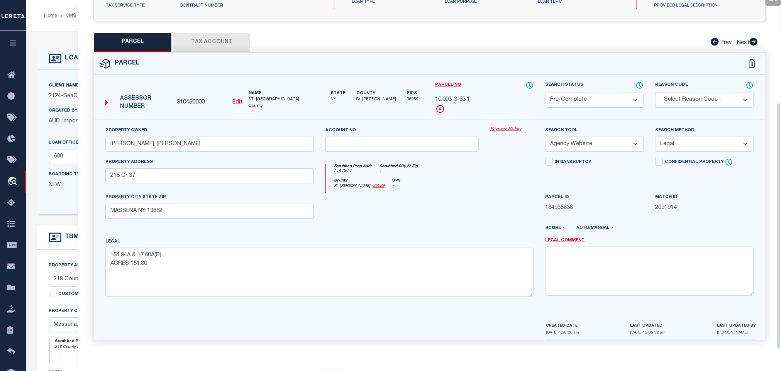
click at [227, 33] on button "Tax Account" at bounding box center [211, 42] width 77 height 19
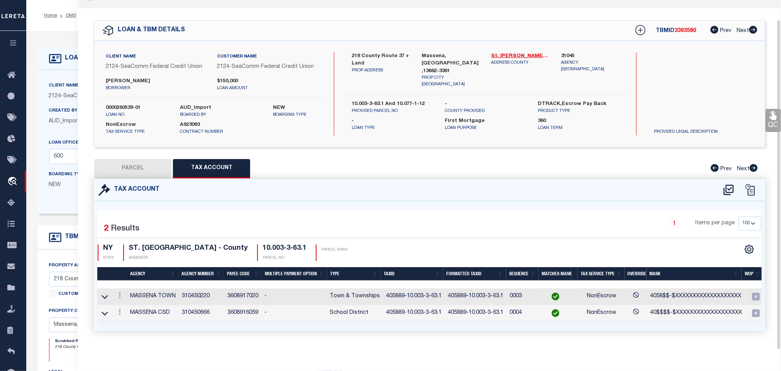
scroll to position [0, 0]
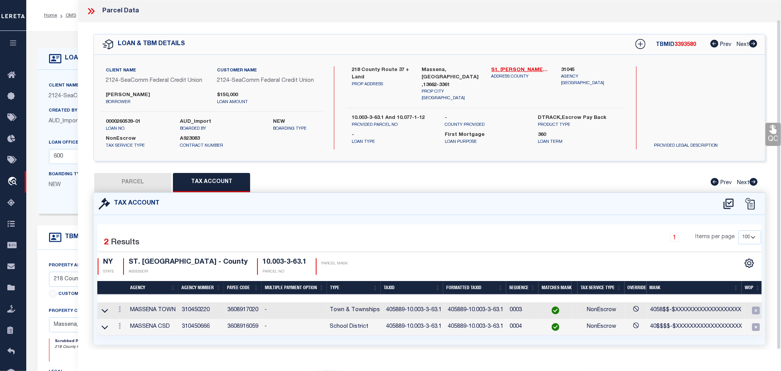
select select "100"
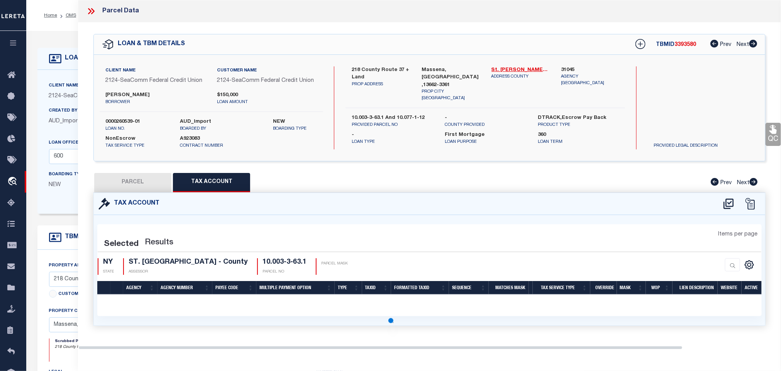
select select "100"
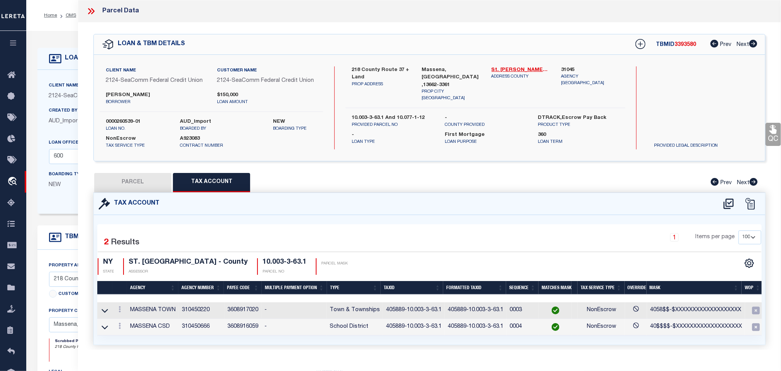
click at [430, 245] on div "1 Items per page 10 25 50 100" at bounding box center [513, 240] width 495 height 20
drag, startPoint x: 96, startPoint y: 13, endPoint x: 117, endPoint y: 50, distance: 42.5
click at [96, 12] on icon at bounding box center [91, 11] width 10 height 10
